Goal: Find specific fact: Find specific fact

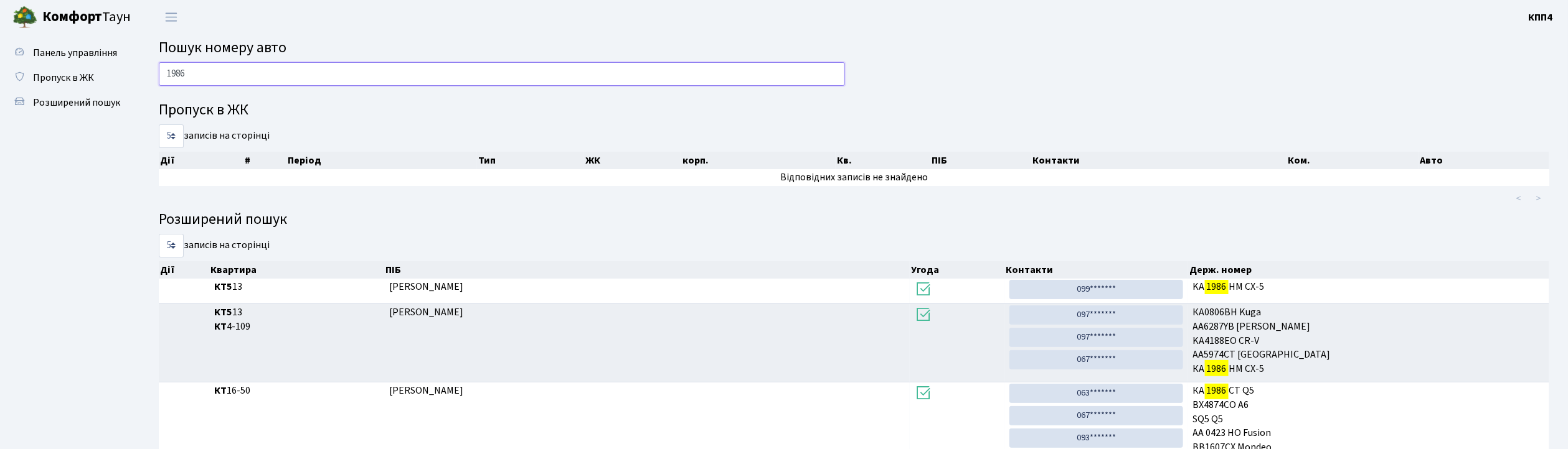
click at [195, 75] on input "1986" at bounding box center [502, 74] width 686 height 24
type input "1"
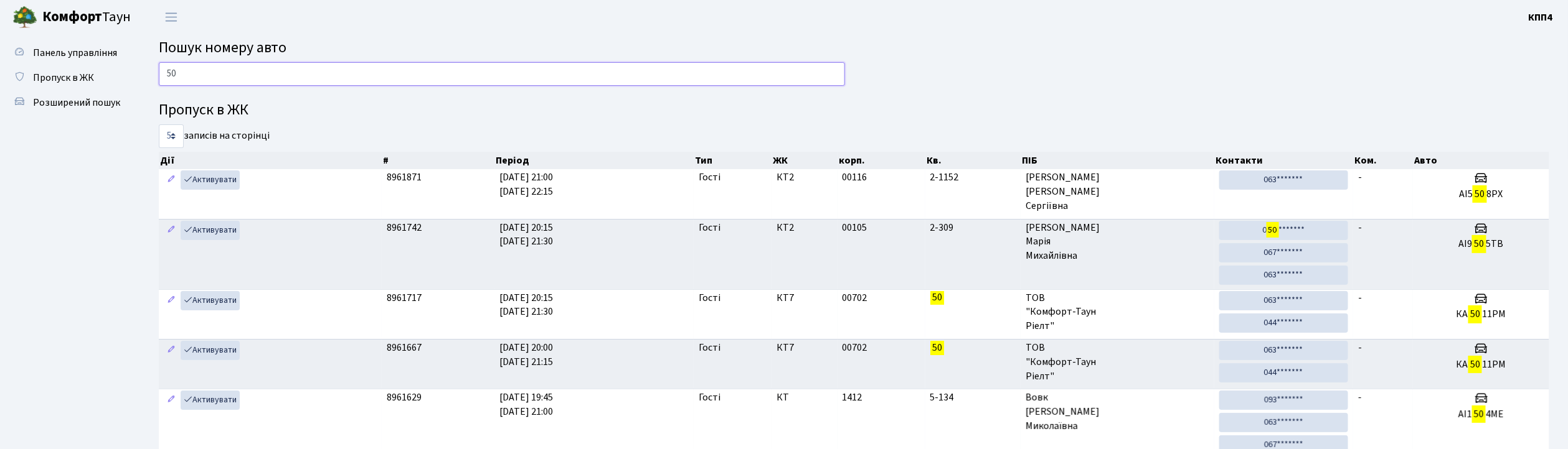
type input "5"
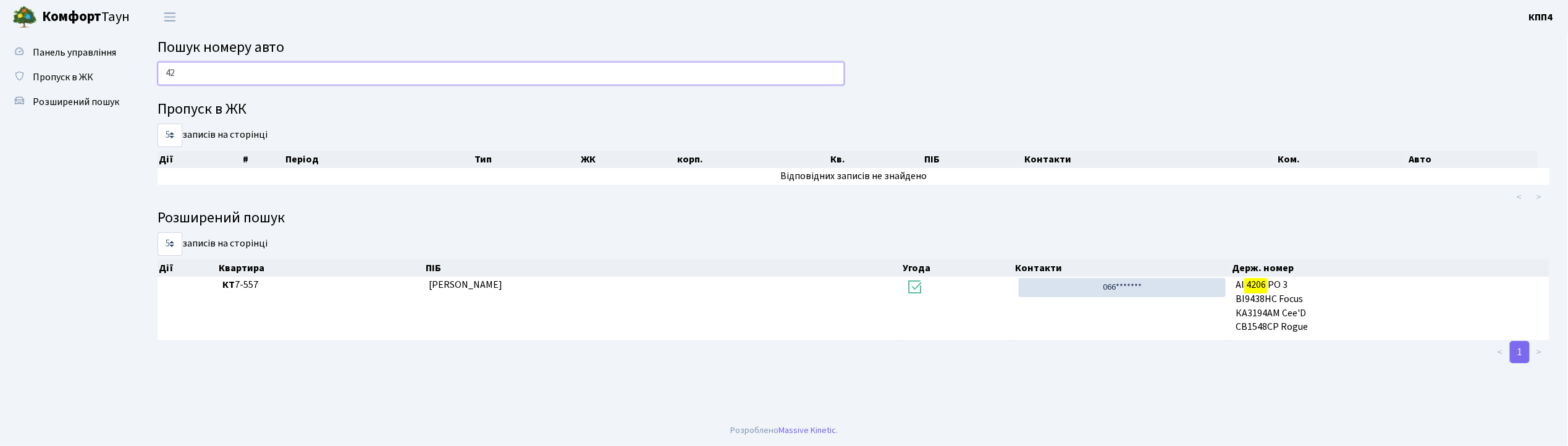
type input "4"
